Goal: Task Accomplishment & Management: Manage account settings

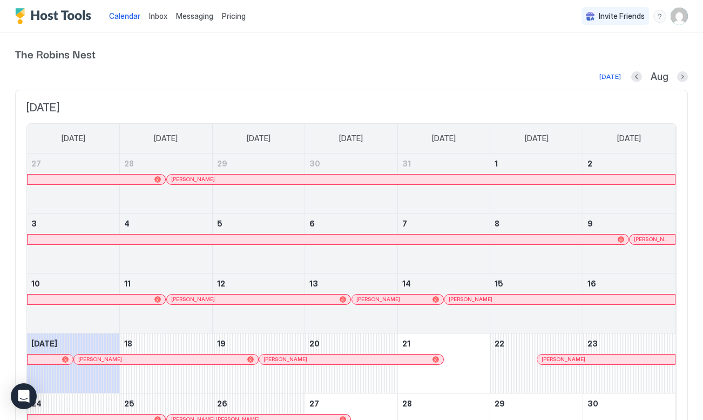
click at [235, 16] on span "Pricing" at bounding box center [234, 16] width 24 height 10
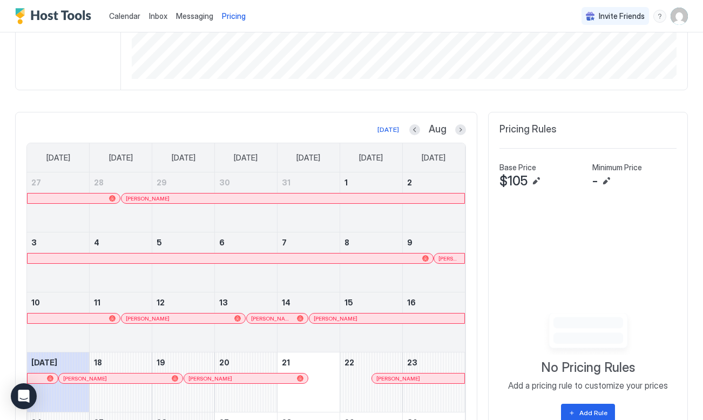
scroll to position [292, 0]
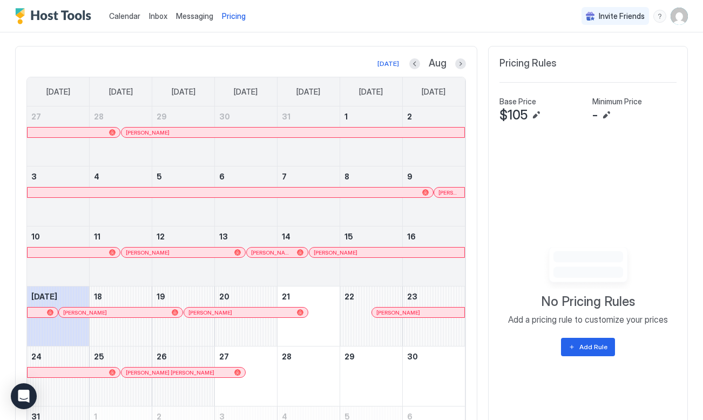
click at [518, 111] on span "$105" at bounding box center [514, 115] width 28 height 16
click at [538, 113] on button "Edit" at bounding box center [536, 115] width 13 height 13
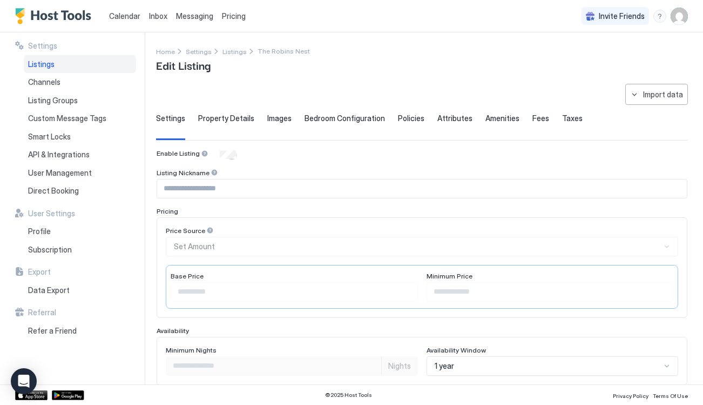
click at [126, 15] on span "Calendar" at bounding box center [124, 15] width 31 height 9
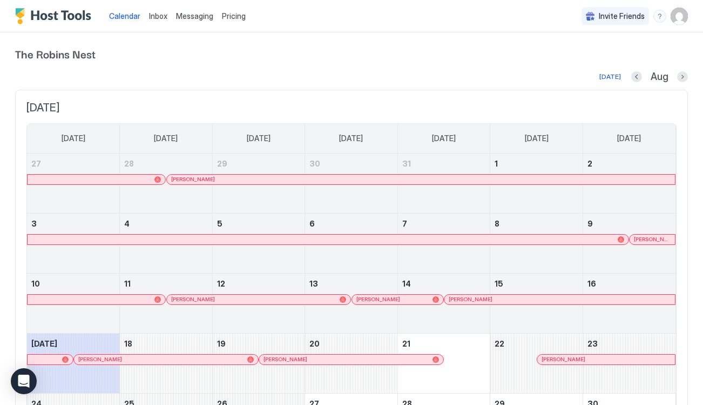
click at [157, 12] on span "Inbox" at bounding box center [158, 15] width 18 height 9
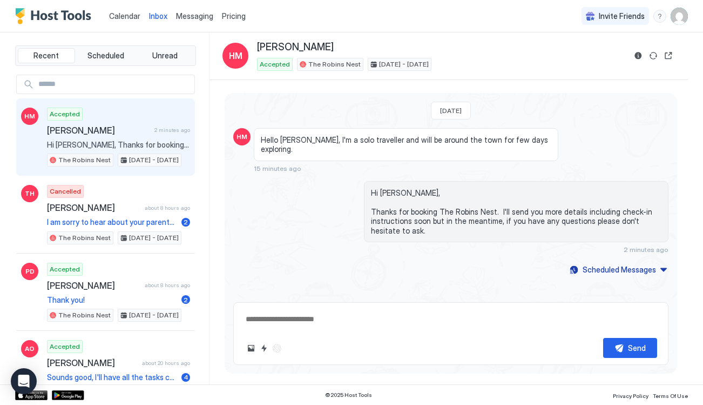
type textarea "*"
click at [200, 20] on span "Messaging" at bounding box center [194, 15] width 37 height 9
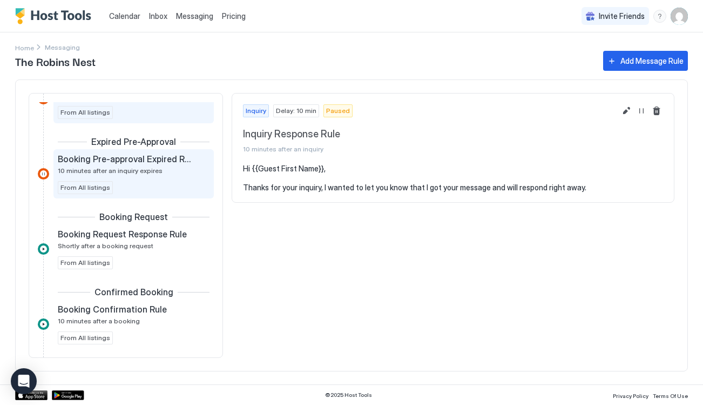
scroll to position [54, 0]
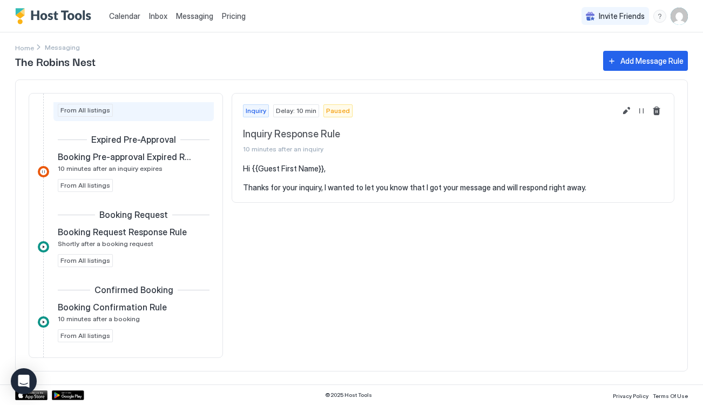
click at [234, 17] on span "Pricing" at bounding box center [234, 16] width 24 height 10
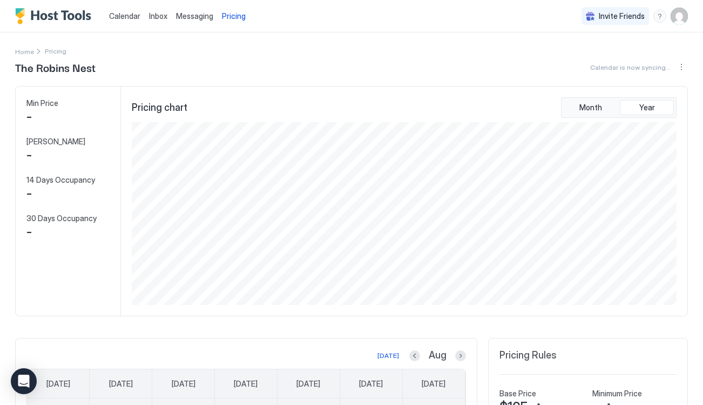
scroll to position [183, 547]
